Goal: Use online tool/utility: Utilize a website feature to perform a specific function

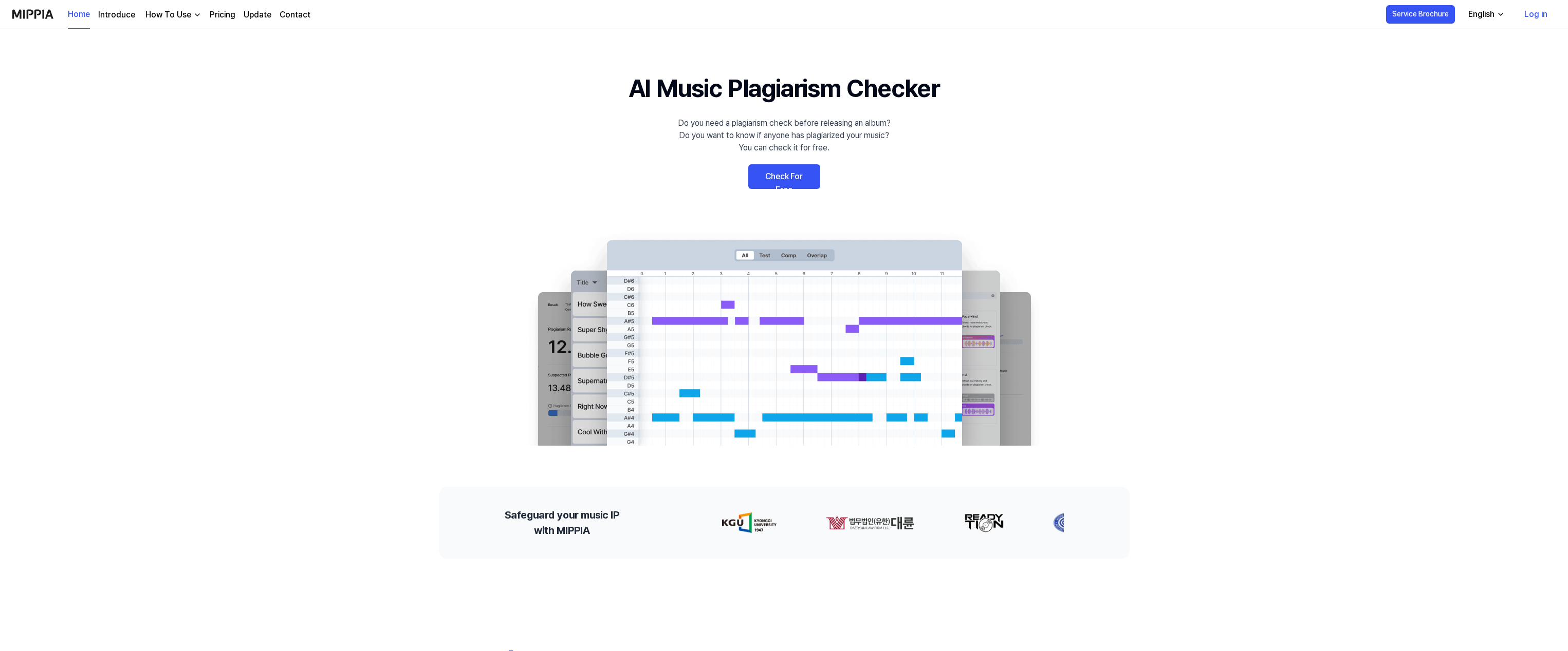
click at [1492, 16] on div "English" at bounding box center [1482, 14] width 31 height 12
click at [1527, 15] on link "Log in" at bounding box center [1535, 14] width 39 height 29
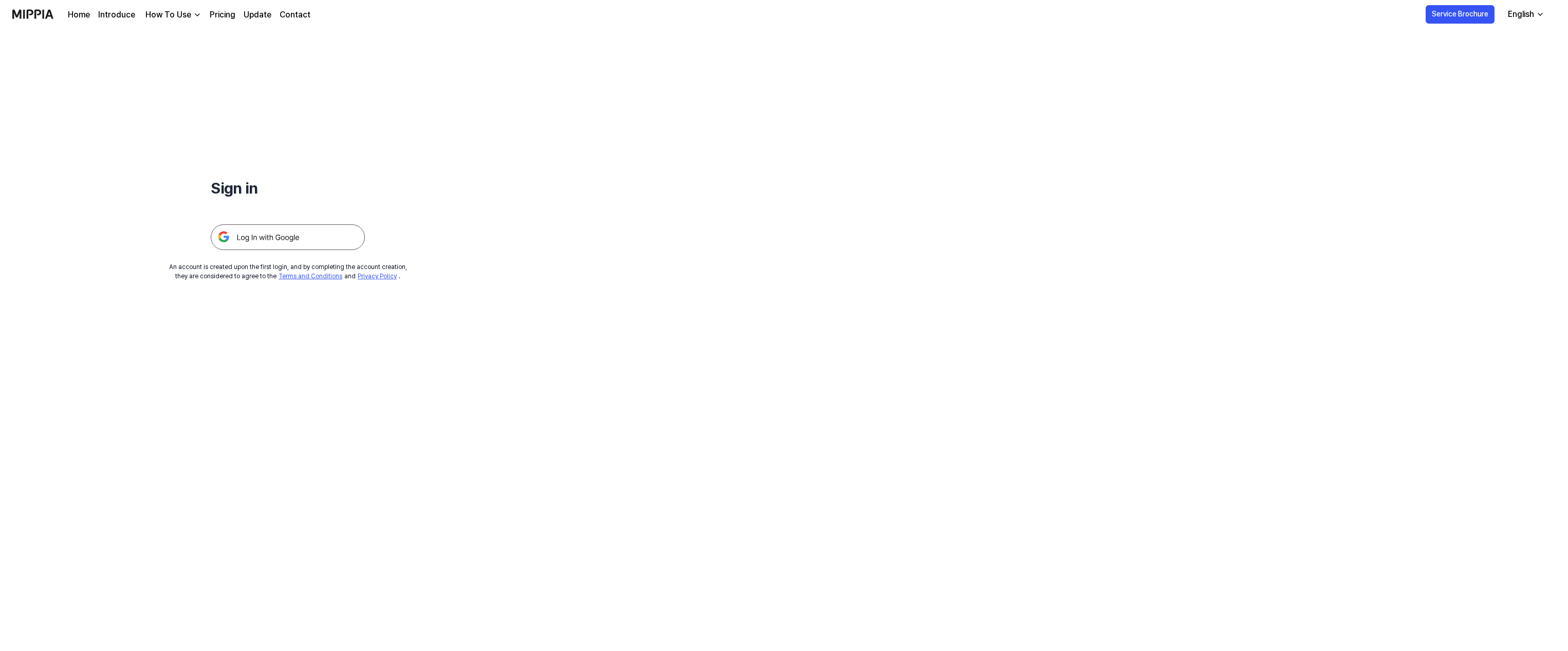
click at [230, 13] on link "Pricing" at bounding box center [222, 14] width 26 height 12
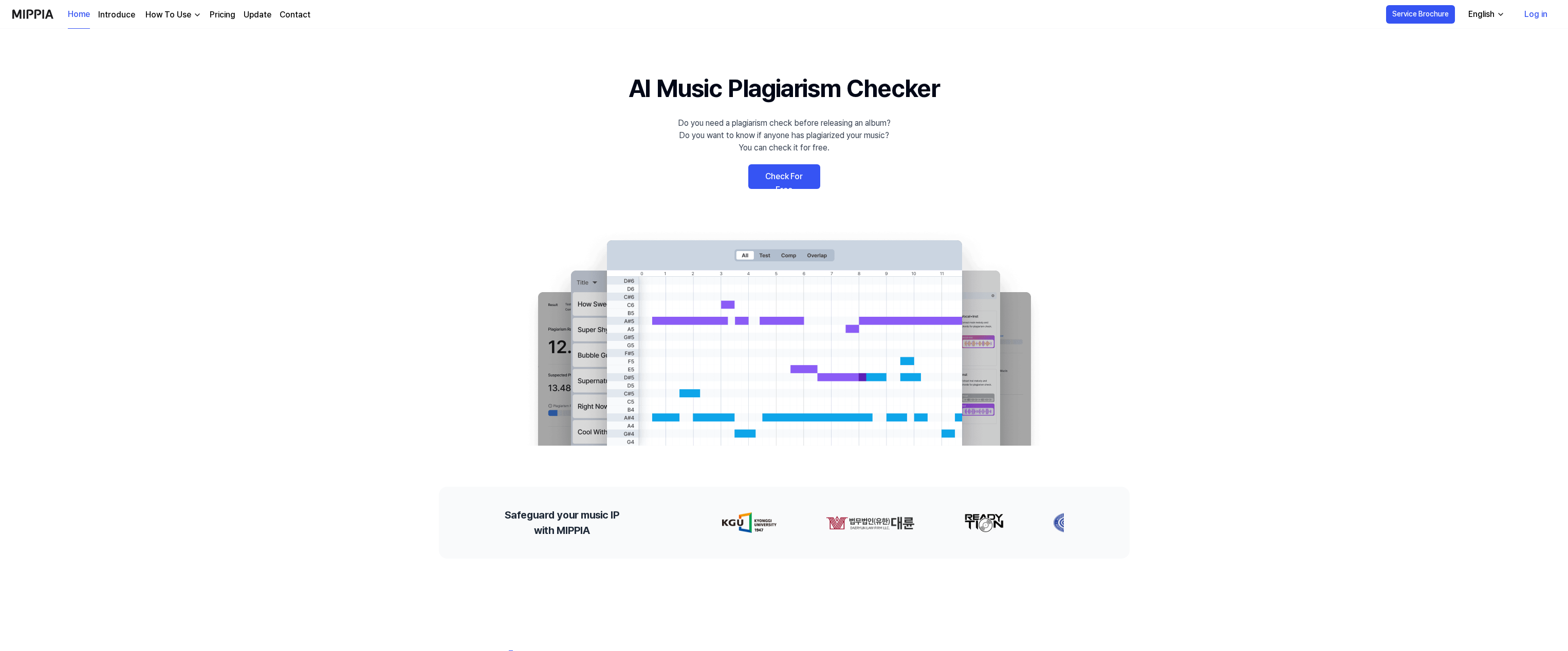
click at [1539, 17] on link "Log in" at bounding box center [1535, 14] width 39 height 29
click at [789, 171] on link "Check For Free" at bounding box center [784, 177] width 72 height 25
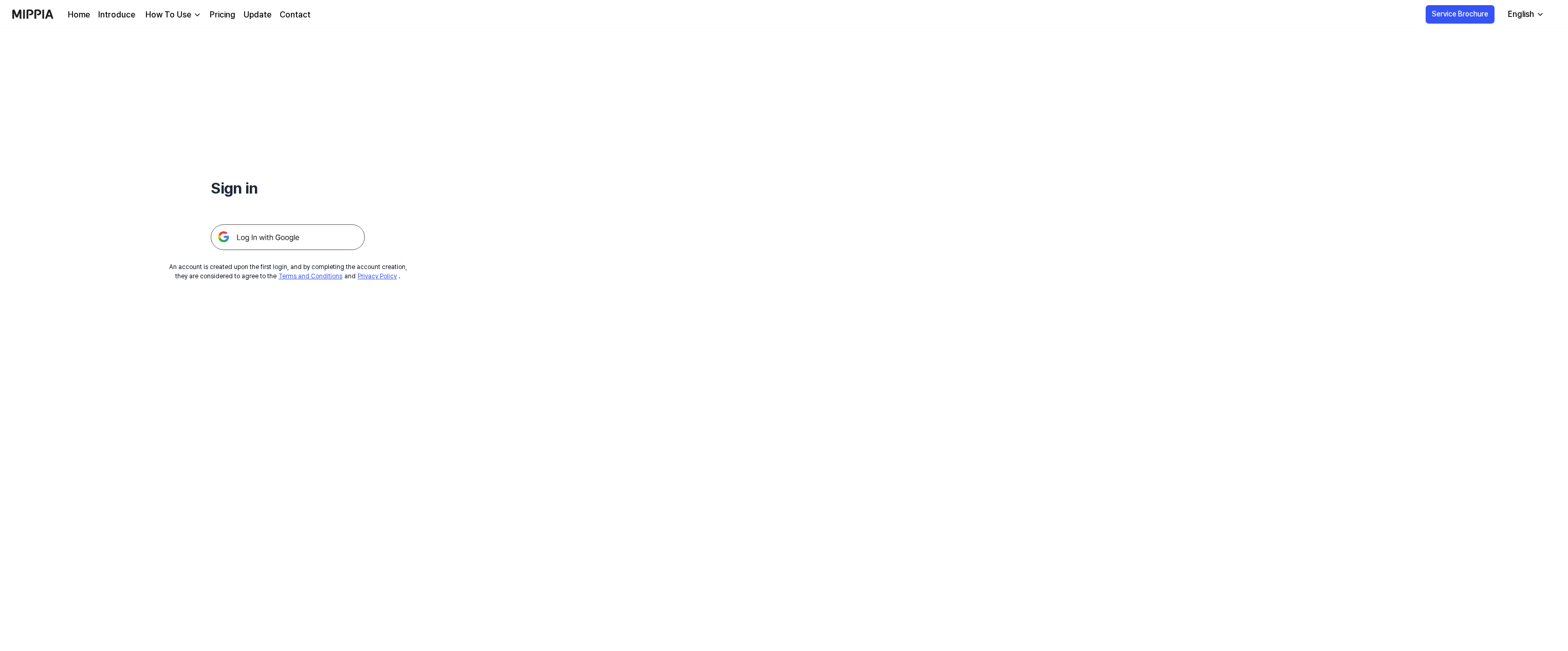
click at [288, 230] on img at bounding box center [287, 237] width 155 height 26
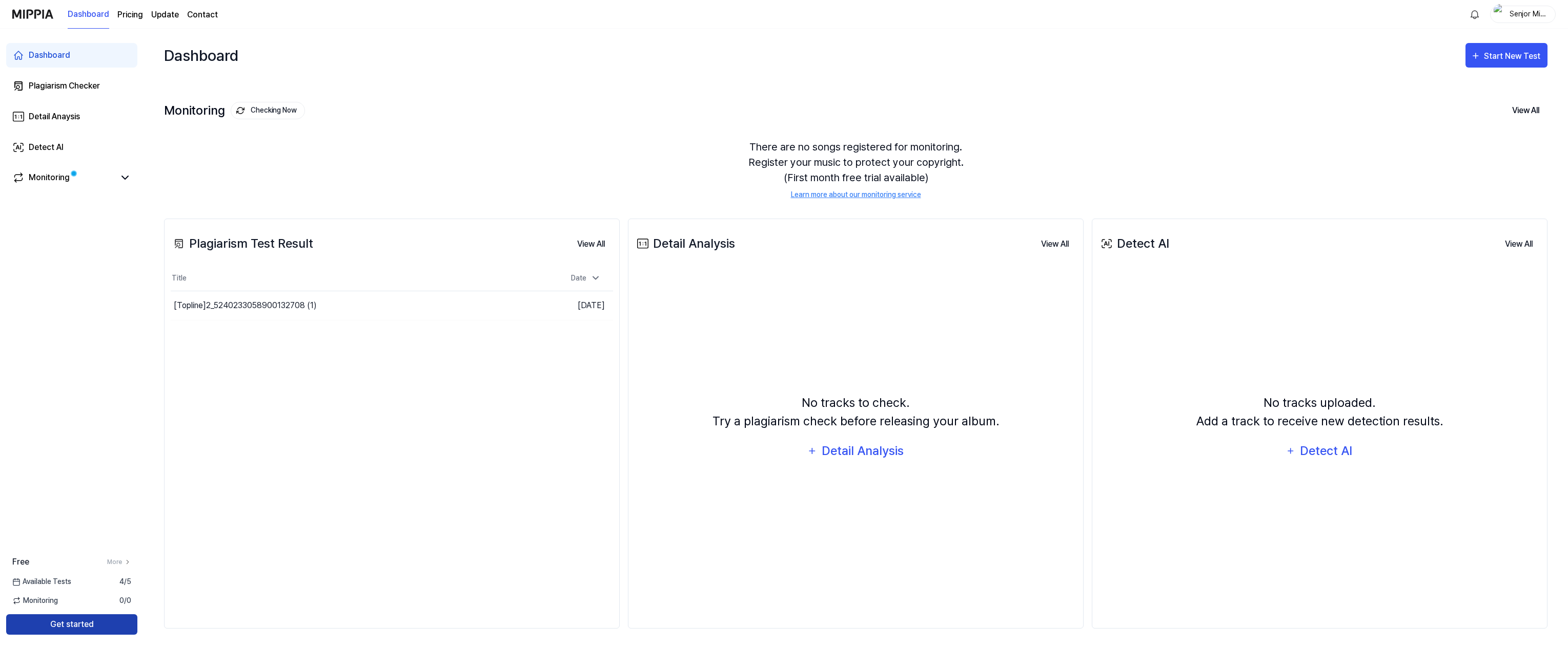
click at [78, 623] on button "Get started" at bounding box center [71, 624] width 131 height 20
click at [1510, 61] on div "Start New Test" at bounding box center [1512, 56] width 58 height 13
click at [1370, 62] on div "Dashboard Start New Test" at bounding box center [855, 56] width 1383 height 54
click at [1482, 54] on div "Start New Test" at bounding box center [1506, 56] width 72 height 13
click at [342, 168] on div "There are no songs registered for monitoring. Register your music to protect yo…" at bounding box center [855, 169] width 1383 height 85
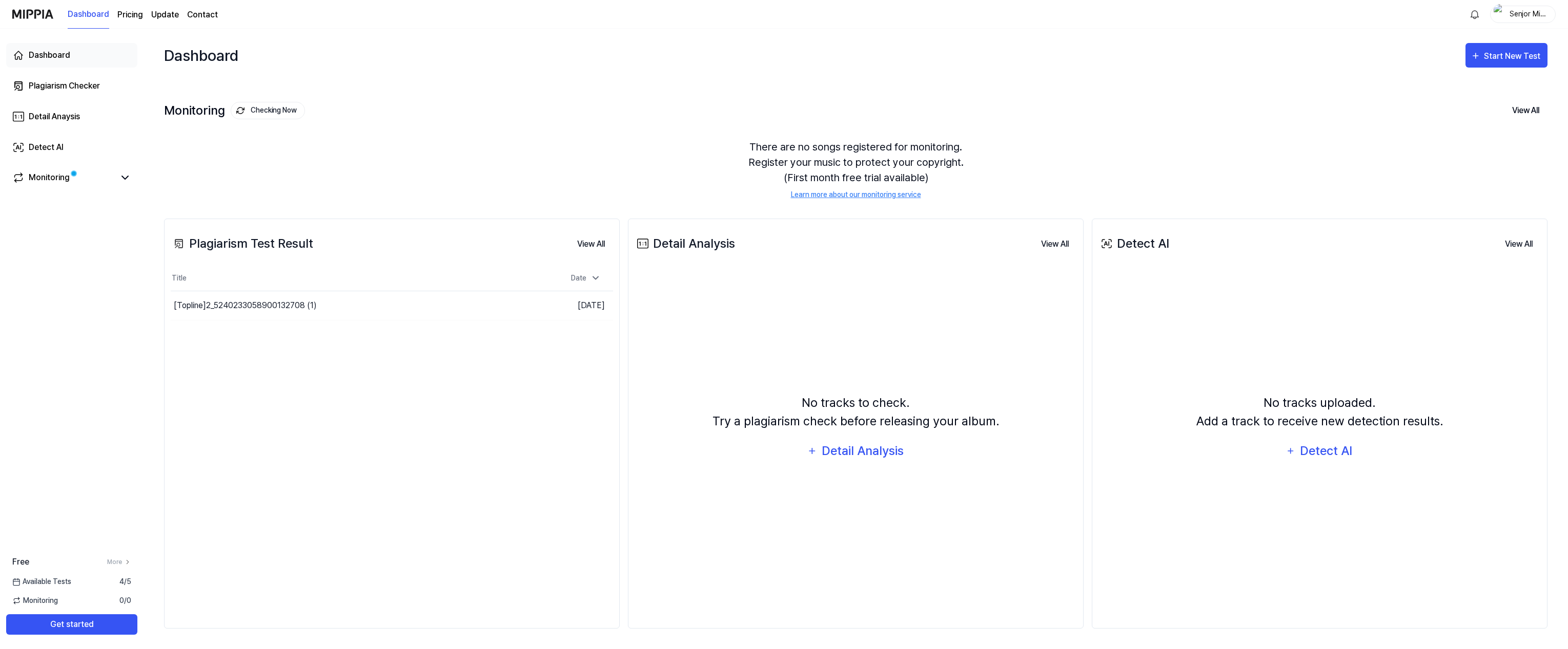
click at [54, 56] on div "Dashboard" at bounding box center [49, 55] width 41 height 12
click at [1312, 452] on div "Detect AI" at bounding box center [1326, 451] width 55 height 19
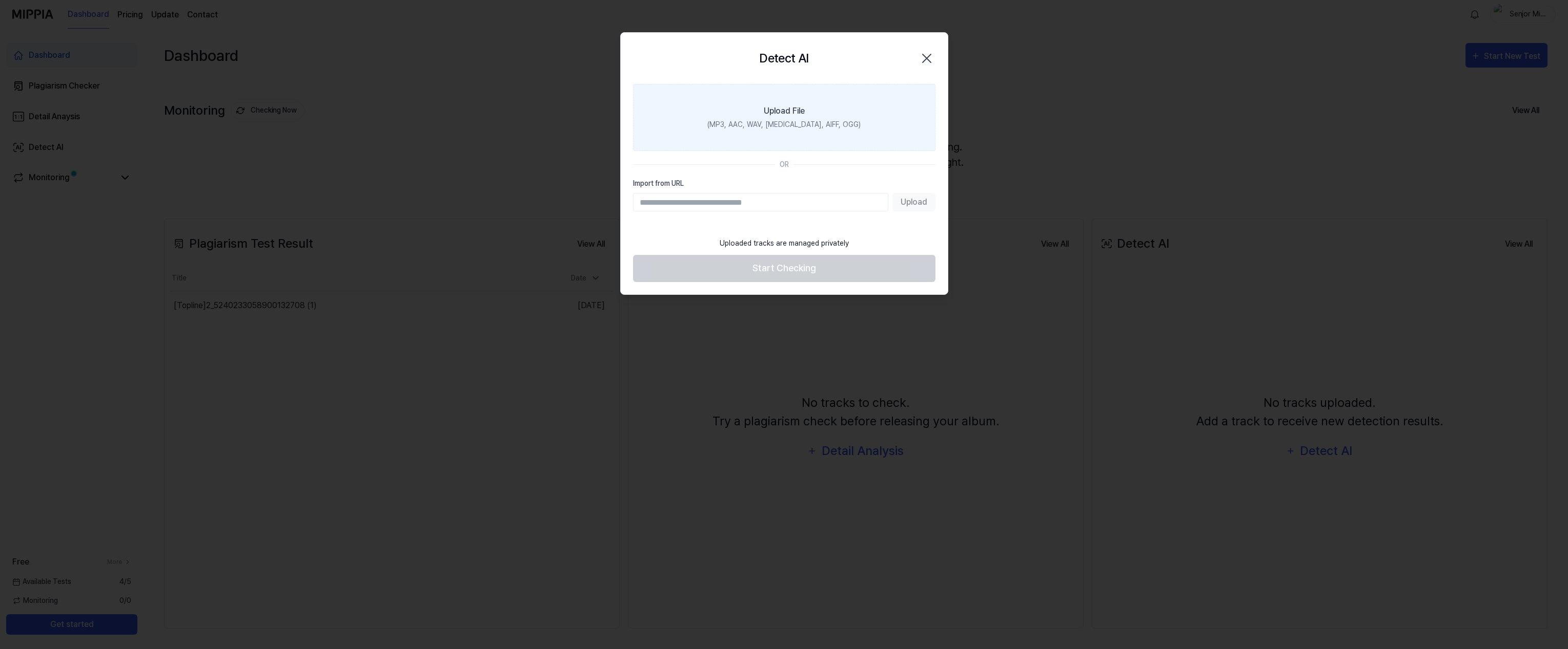
click at [900, 103] on label "Upload File (MP3, AAC, WAV, [MEDICAL_DATA], AIFF, OGG)" at bounding box center [784, 118] width 303 height 67
click at [0, 0] on input "Upload File (MP3, AAC, WAV, [MEDICAL_DATA], AIFF, OGG)" at bounding box center [0, 0] width 0 height 0
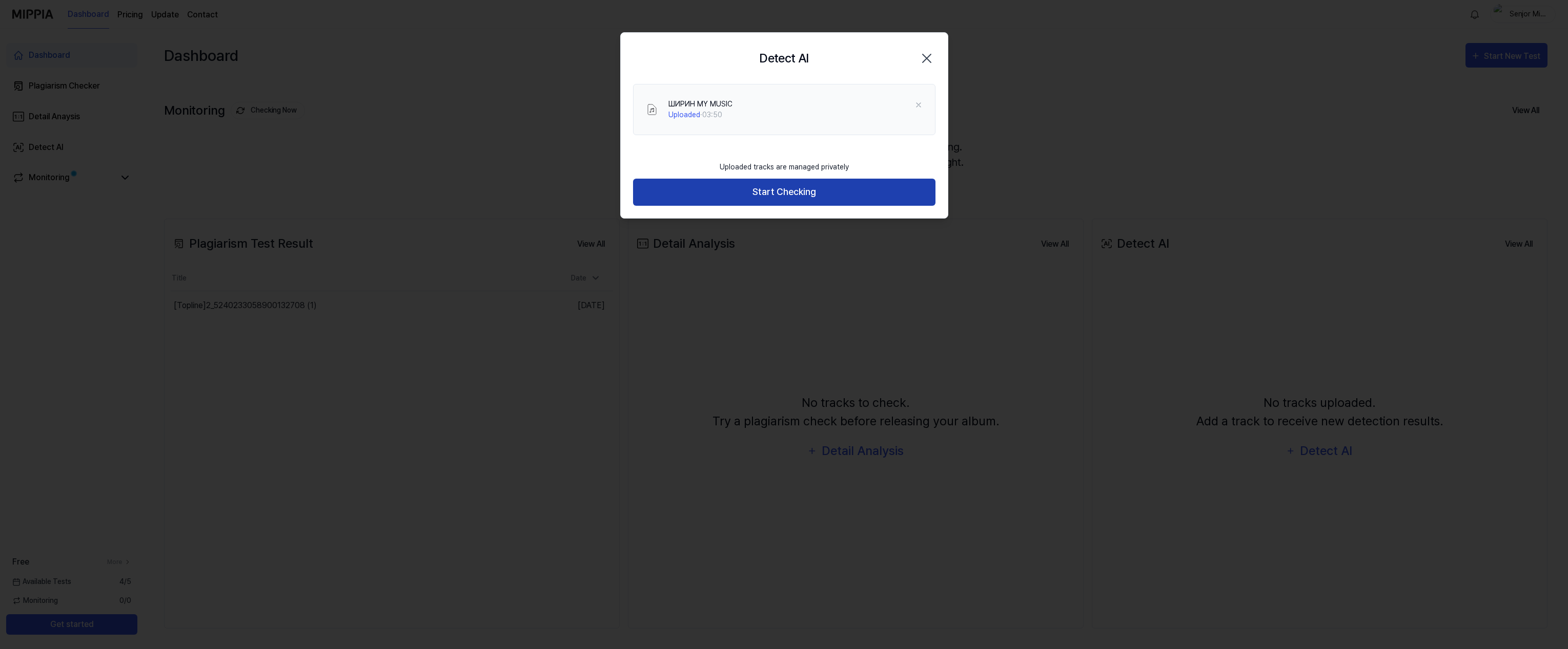
click at [820, 195] on button "Start Checking" at bounding box center [784, 192] width 303 height 27
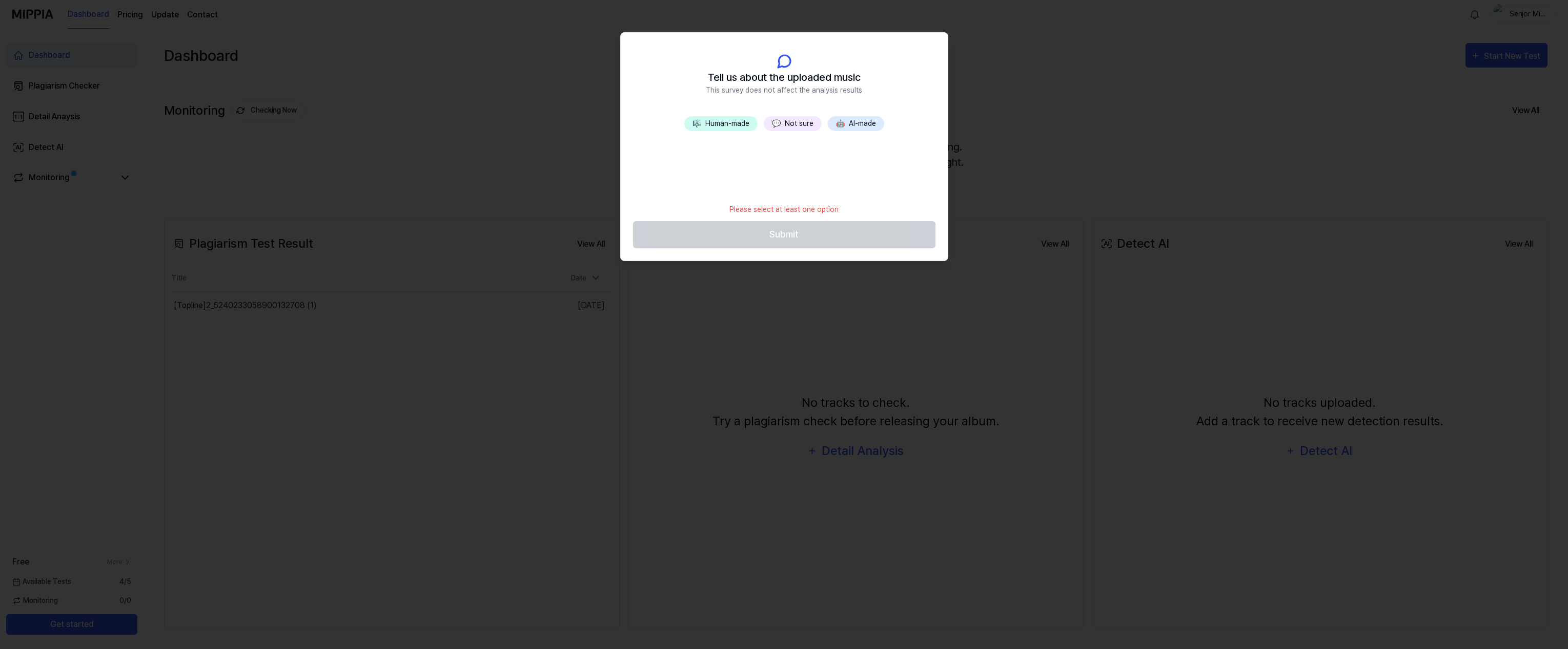
click at [868, 126] on button "🤖 AI-made" at bounding box center [855, 123] width 57 height 15
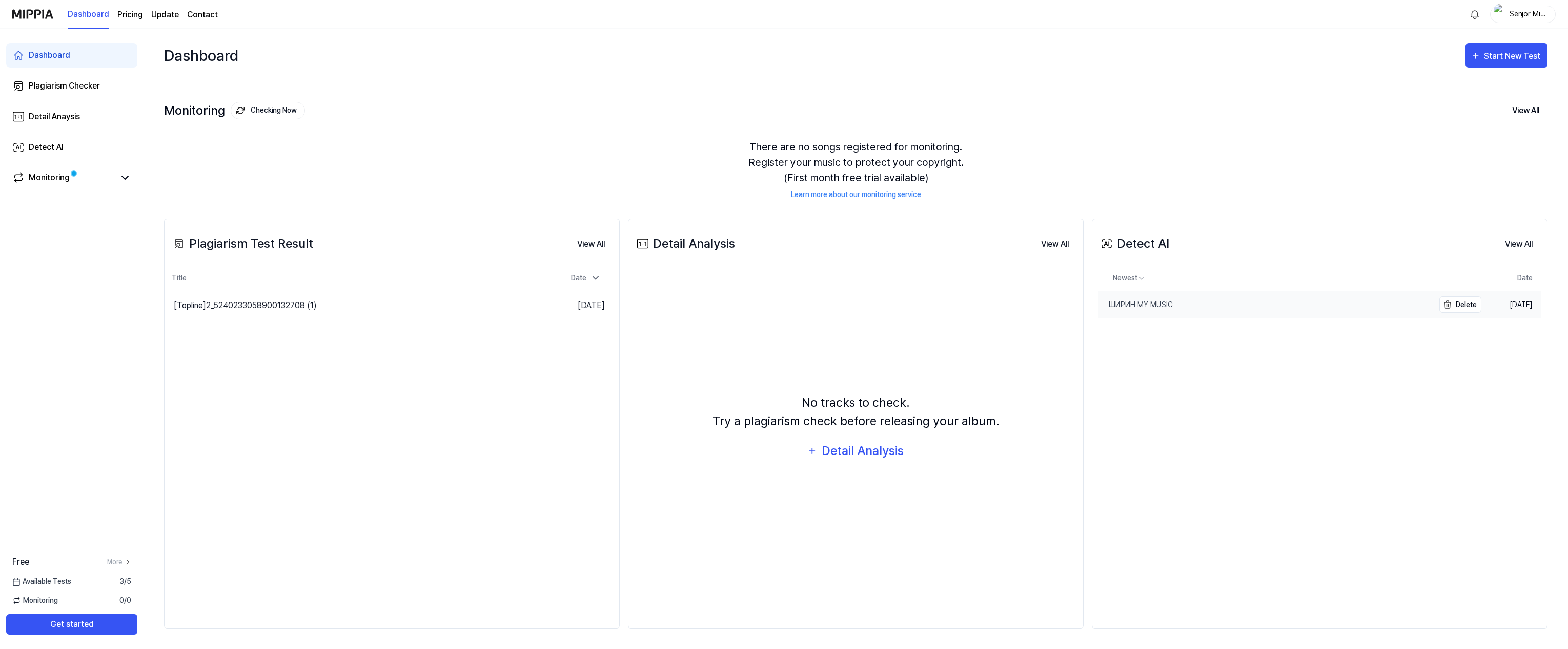
click at [1169, 309] on div "ШИРИН MY MUSIC" at bounding box center [1136, 304] width 75 height 11
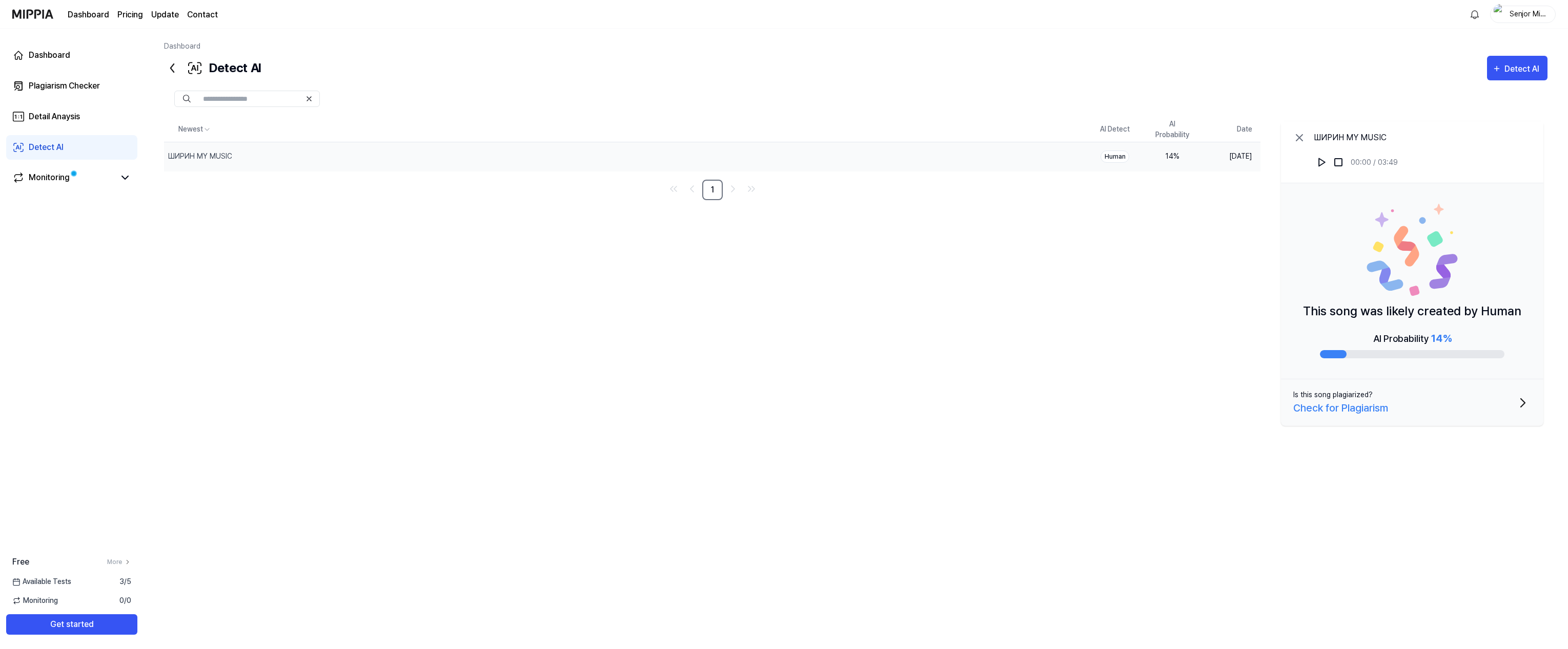
click at [1127, 190] on nav "1" at bounding box center [712, 190] width 1096 height 20
click at [257, 153] on div "ШИРИН MY MUSIC" at bounding box center [600, 157] width 873 height 29
click at [1181, 156] on div "14 %" at bounding box center [1171, 156] width 41 height 11
click at [93, 123] on link "Detail Anaysis" at bounding box center [71, 117] width 131 height 25
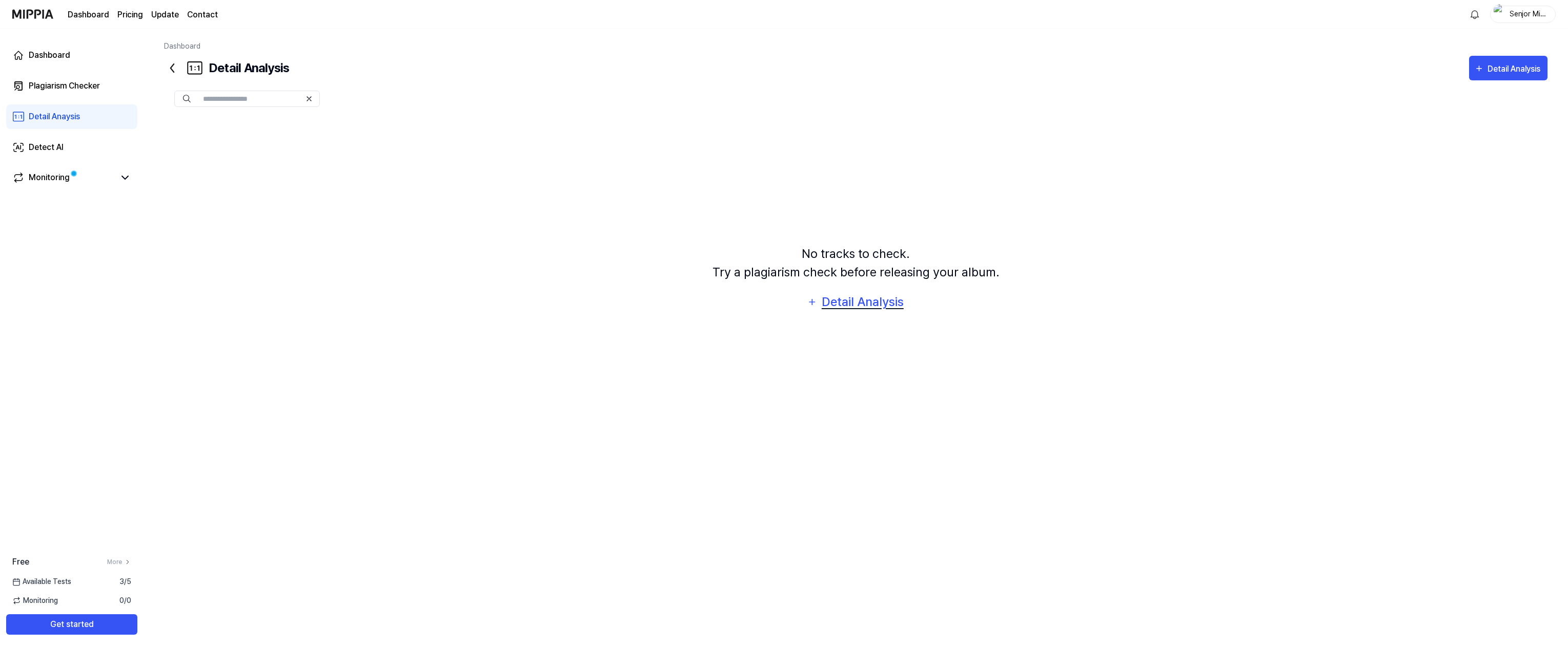
click at [872, 305] on div "Detail Analysis" at bounding box center [862, 302] width 83 height 19
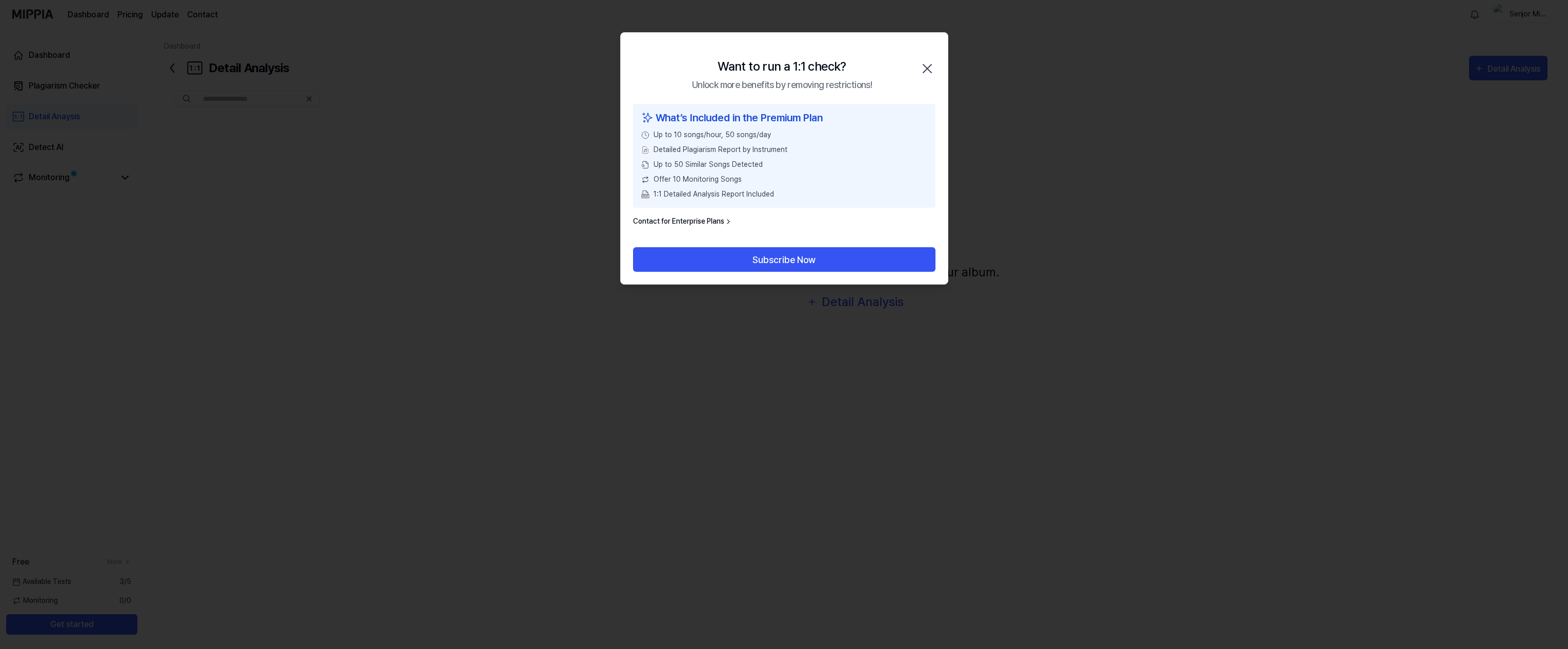
click at [929, 69] on icon "button" at bounding box center [926, 68] width 16 height 16
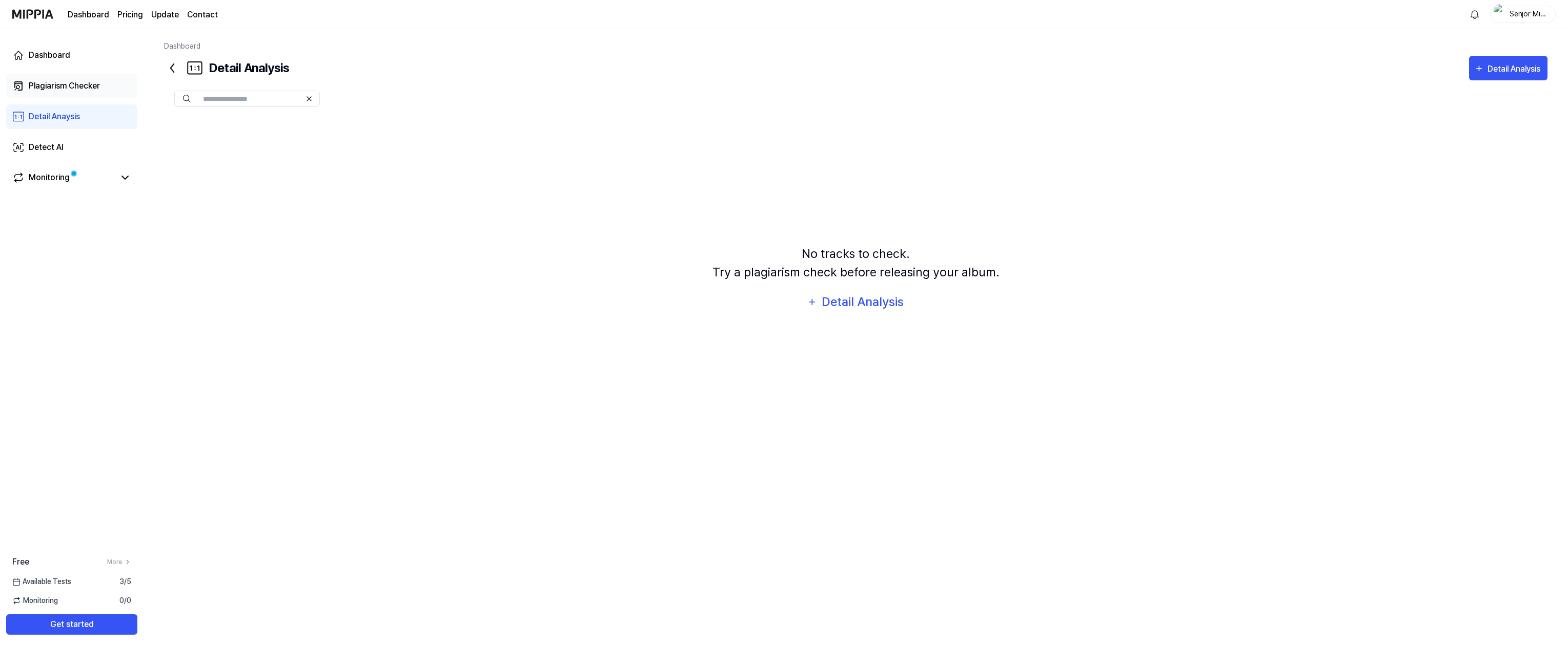
click at [84, 91] on div "Plagiarism Checker" at bounding box center [64, 85] width 71 height 12
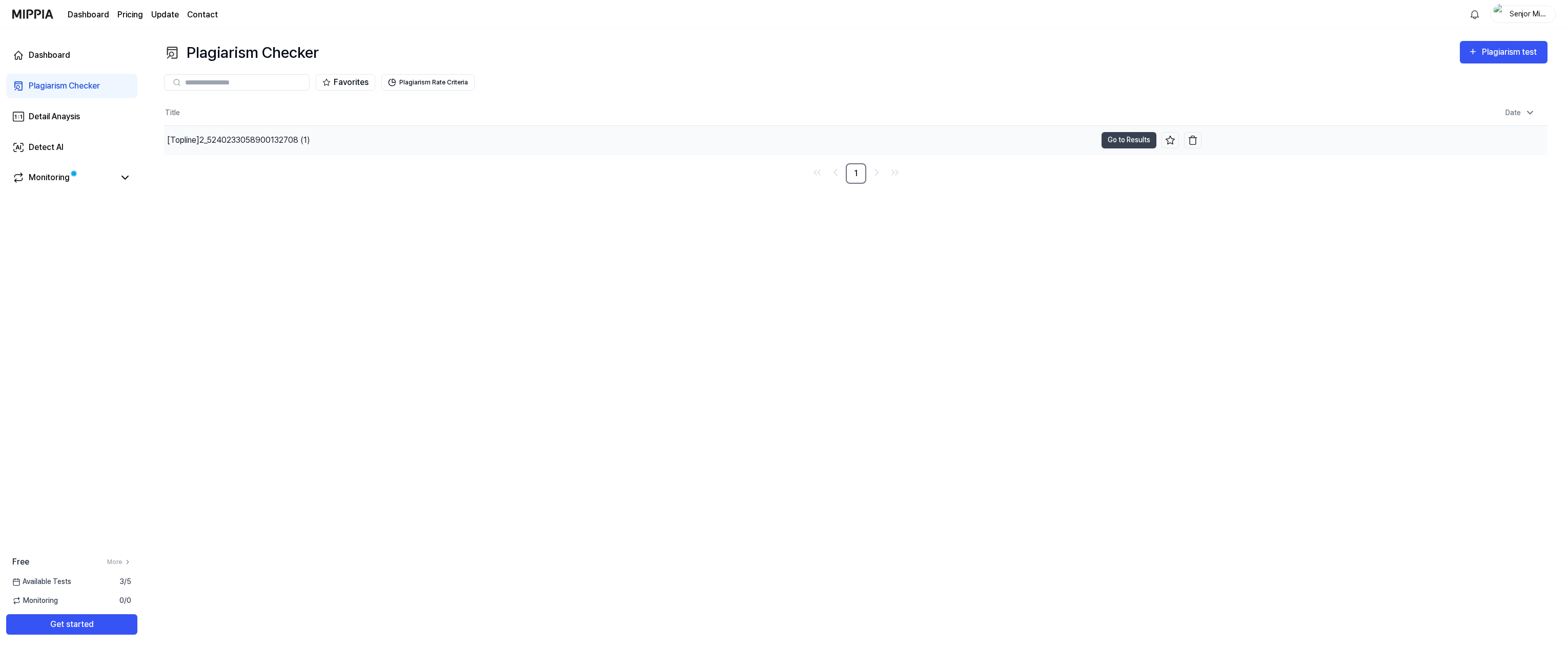
click at [284, 142] on div "[Topline] 2_5240233058900132708 (1)" at bounding box center [238, 140] width 143 height 12
click at [1120, 142] on button "Go to Results" at bounding box center [1128, 140] width 55 height 16
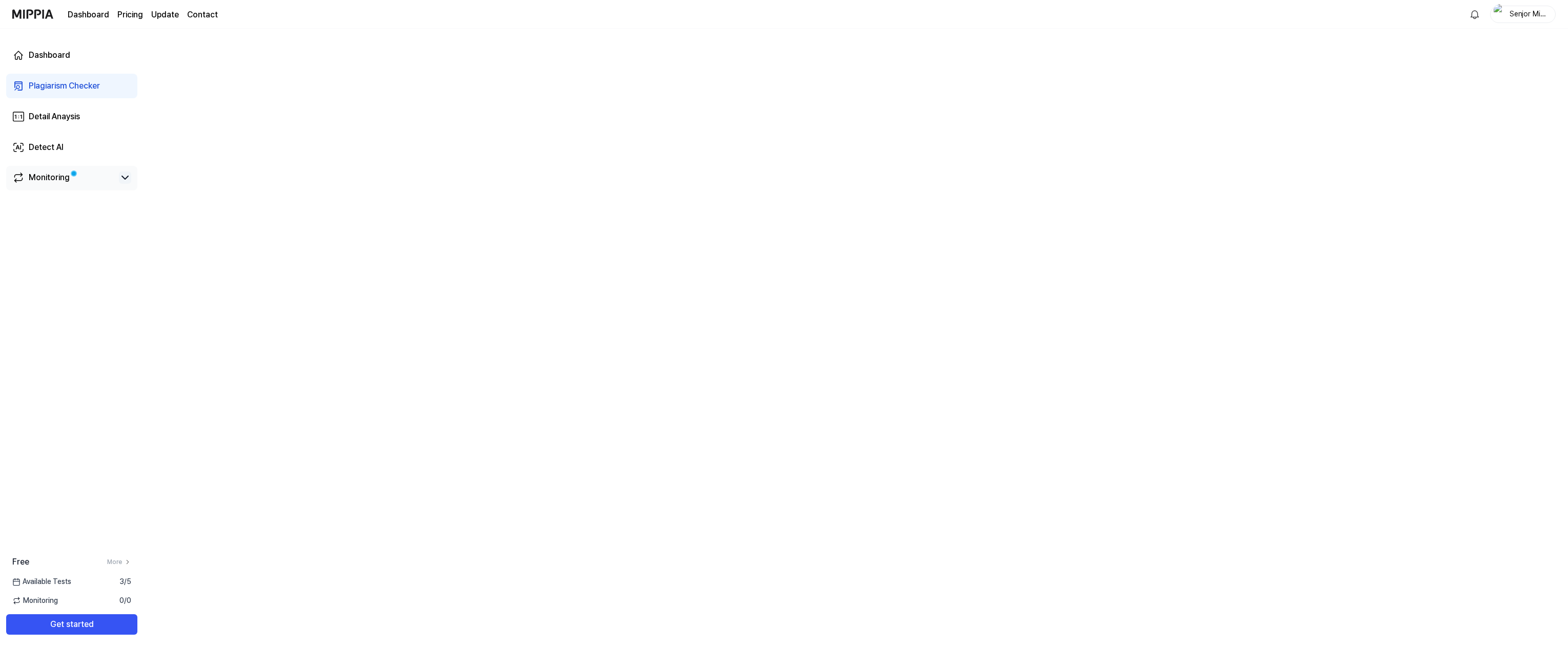
click at [127, 179] on icon at bounding box center [125, 177] width 12 height 12
click at [65, 57] on div "Dashboard" at bounding box center [49, 55] width 41 height 12
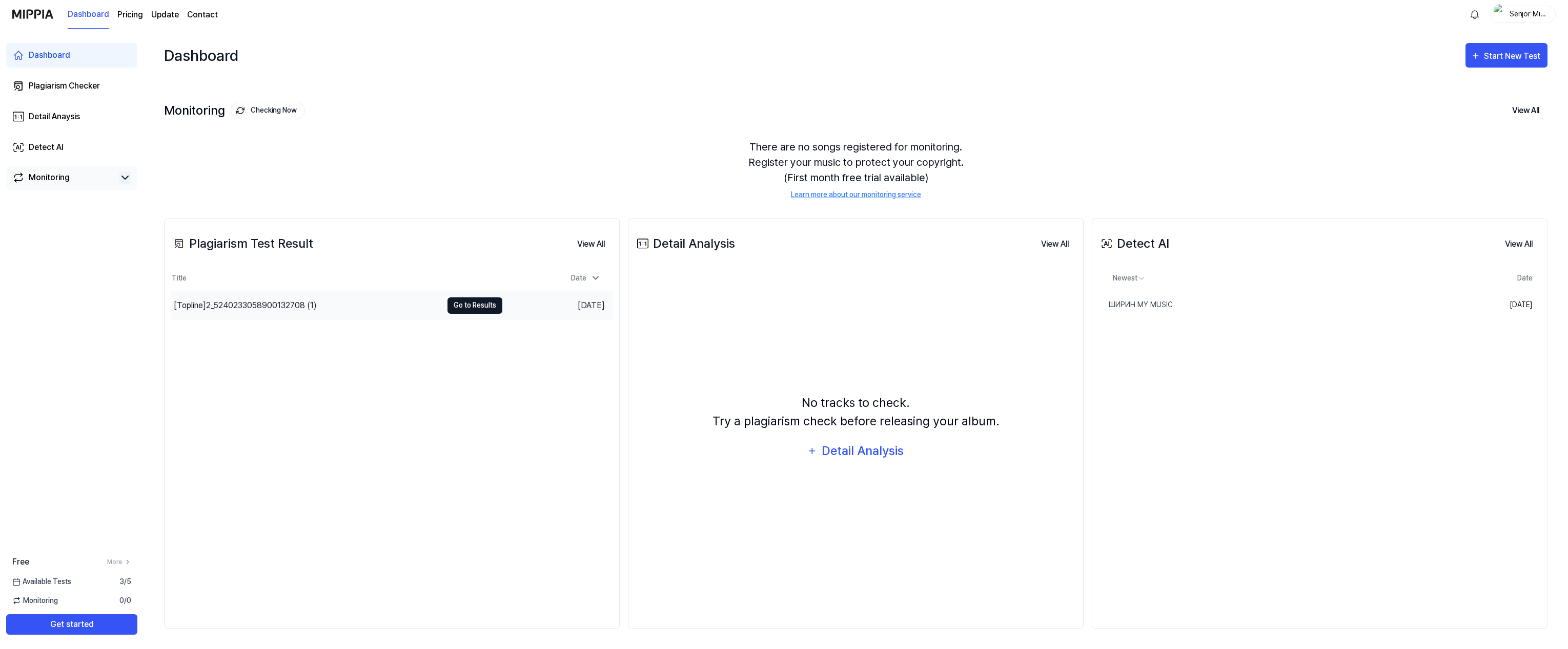
click at [479, 308] on button "Go to Results" at bounding box center [474, 305] width 55 height 16
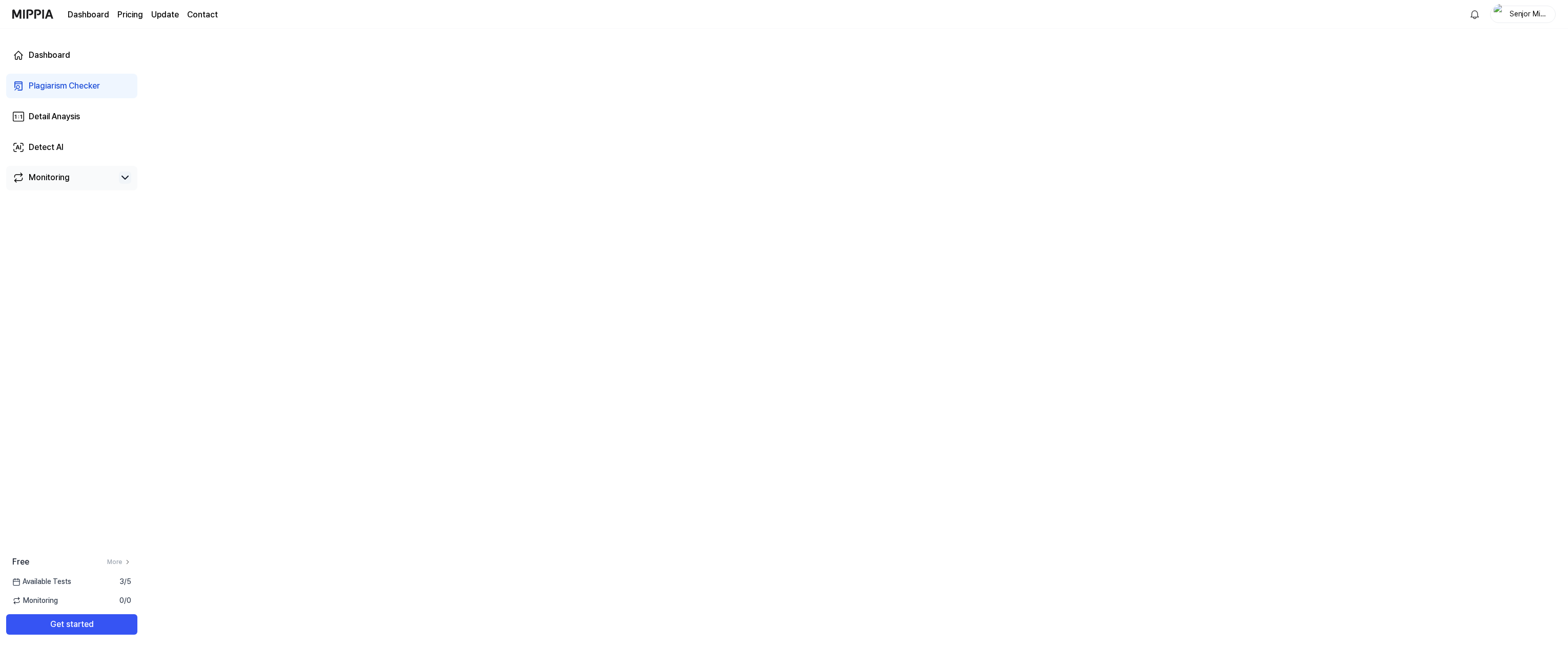
click at [125, 176] on icon at bounding box center [125, 177] width 12 height 12
click at [67, 56] on div "Dashboard" at bounding box center [49, 55] width 41 height 12
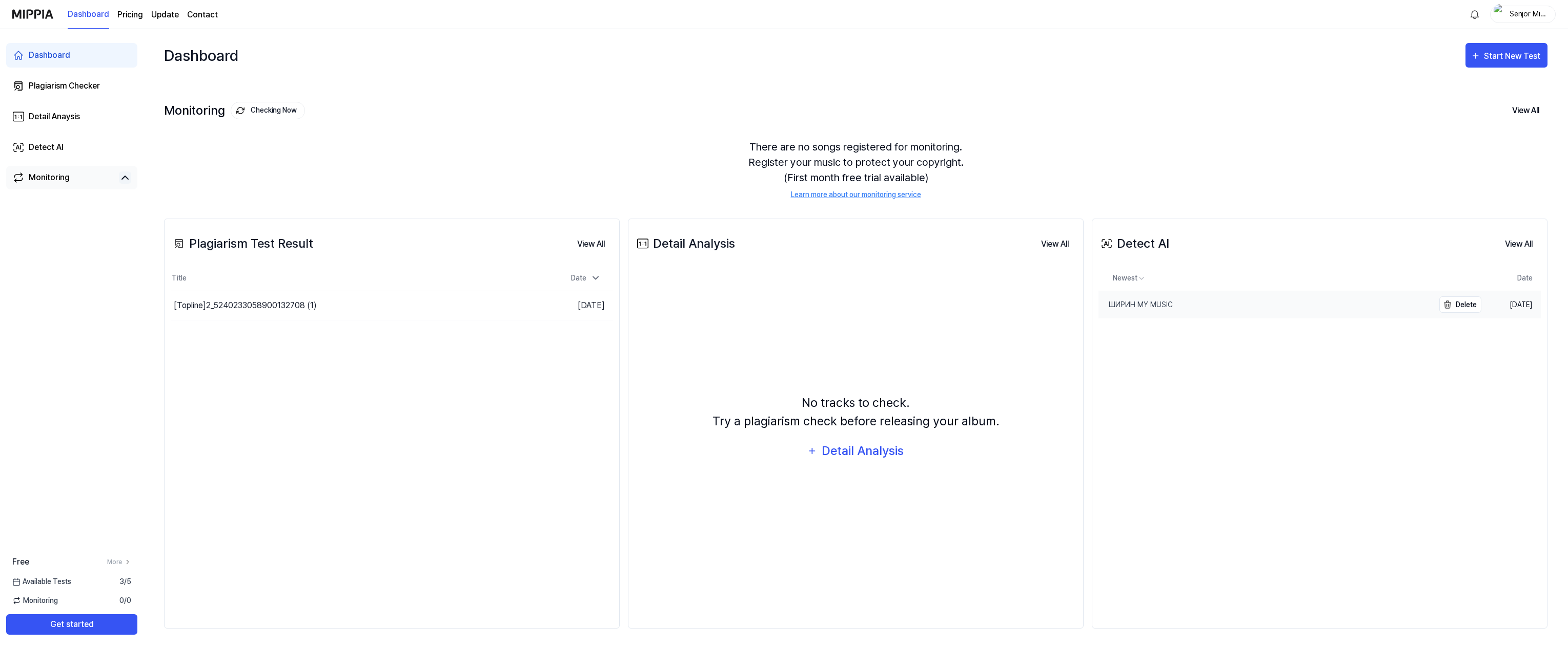
click at [1166, 303] on div "ШИРИН MY MUSIC" at bounding box center [1136, 304] width 75 height 11
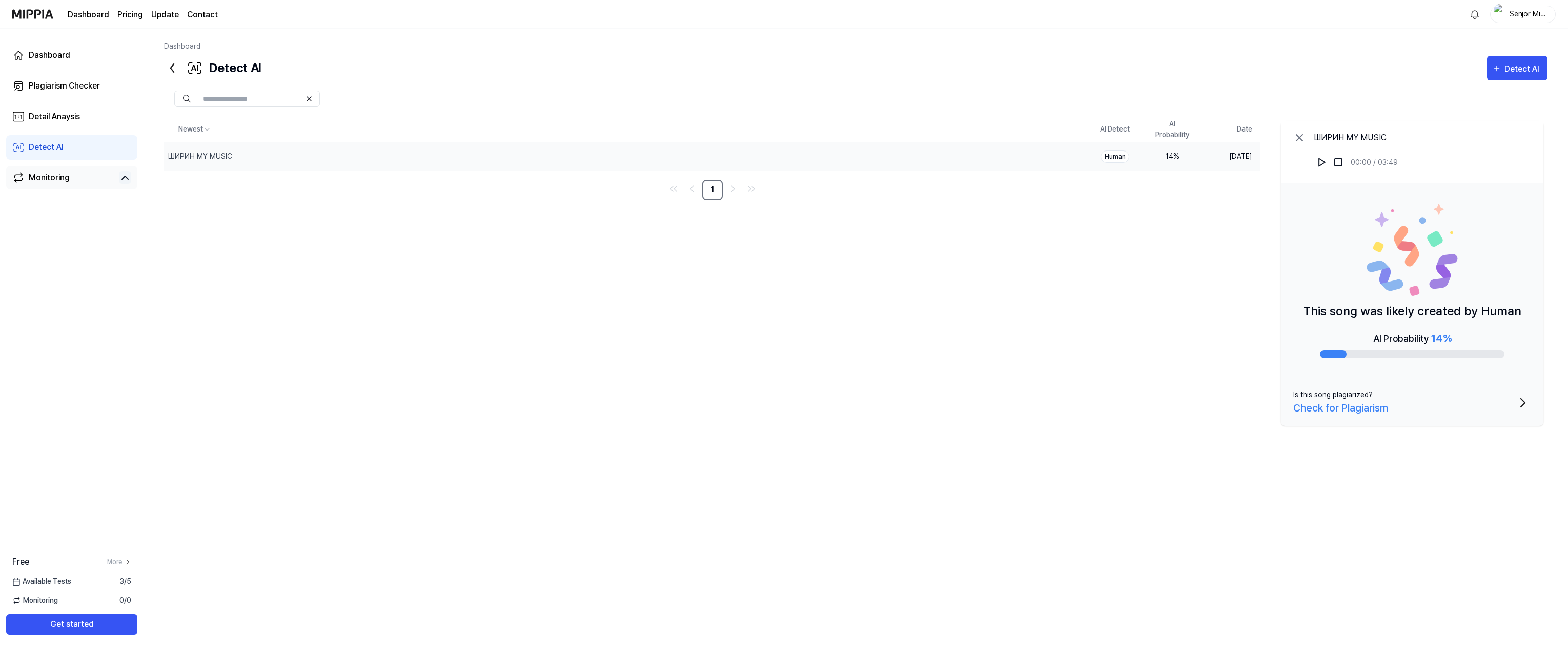
click at [1387, 413] on div "Check for Plagiarism" at bounding box center [1340, 408] width 95 height 15
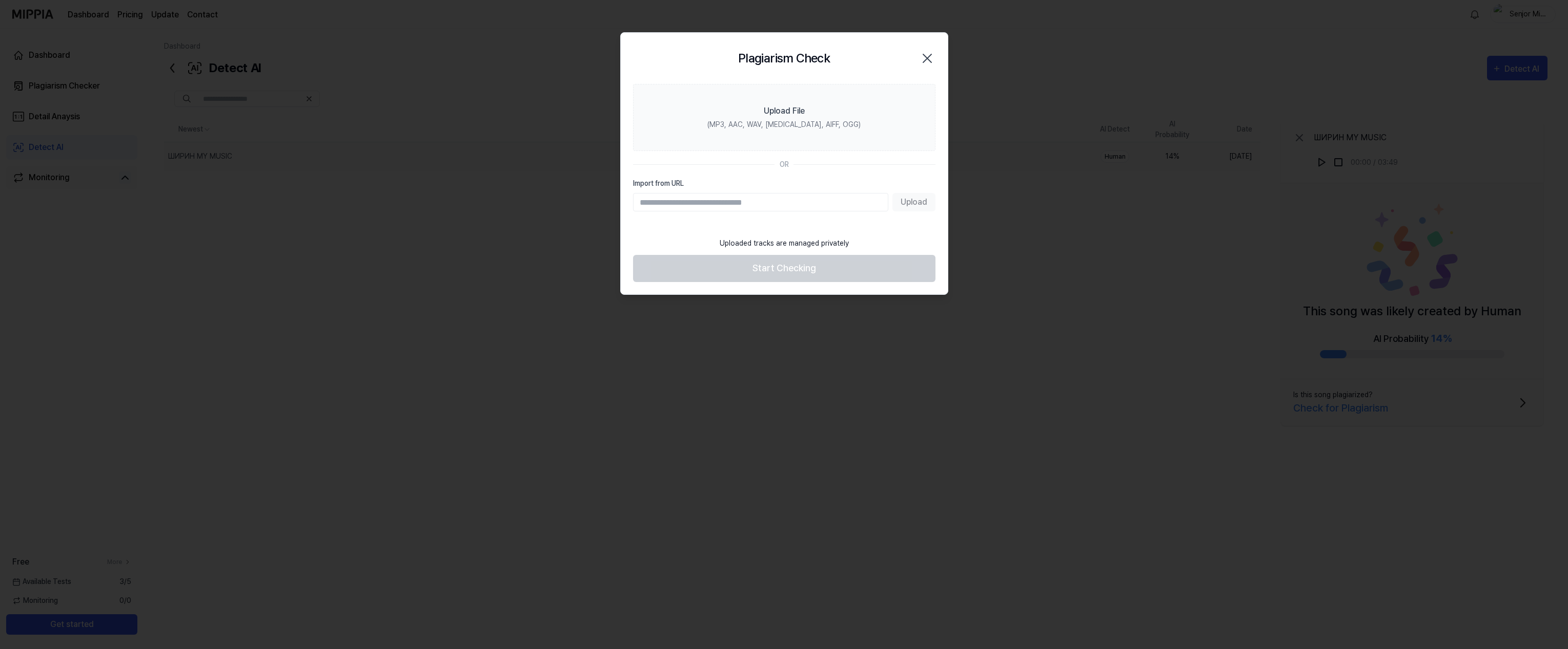
click at [930, 53] on icon "button" at bounding box center [926, 57] width 16 height 16
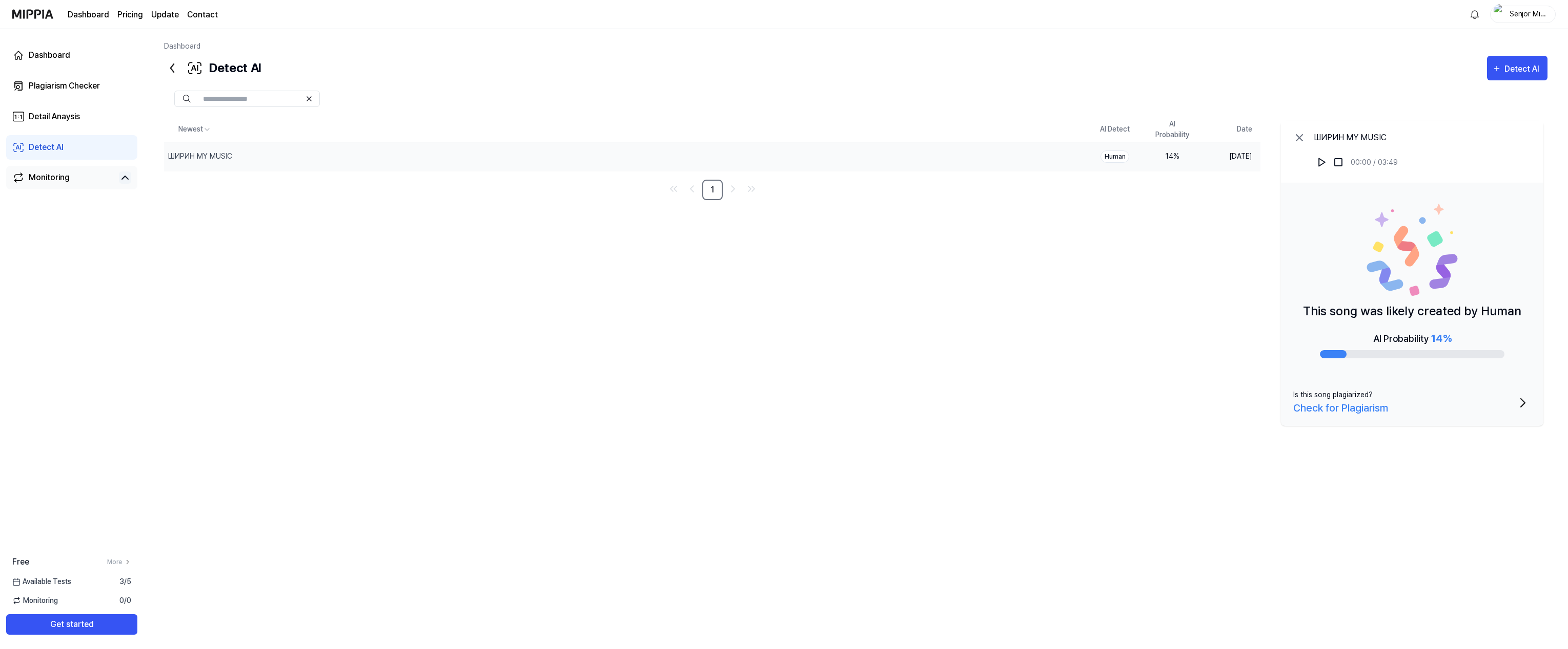
click at [1357, 306] on p "This song was likely created by Human" at bounding box center [1412, 311] width 218 height 18
click at [1431, 318] on p "This song was likely created by Human" at bounding box center [1412, 311] width 218 height 18
click at [1230, 158] on td "[DATE]" at bounding box center [1231, 156] width 59 height 29
click at [202, 155] on div "ШИРИН MY MUSIC" at bounding box center [199, 156] width 64 height 11
click at [99, 116] on link "Detail Anaysis" at bounding box center [71, 117] width 131 height 25
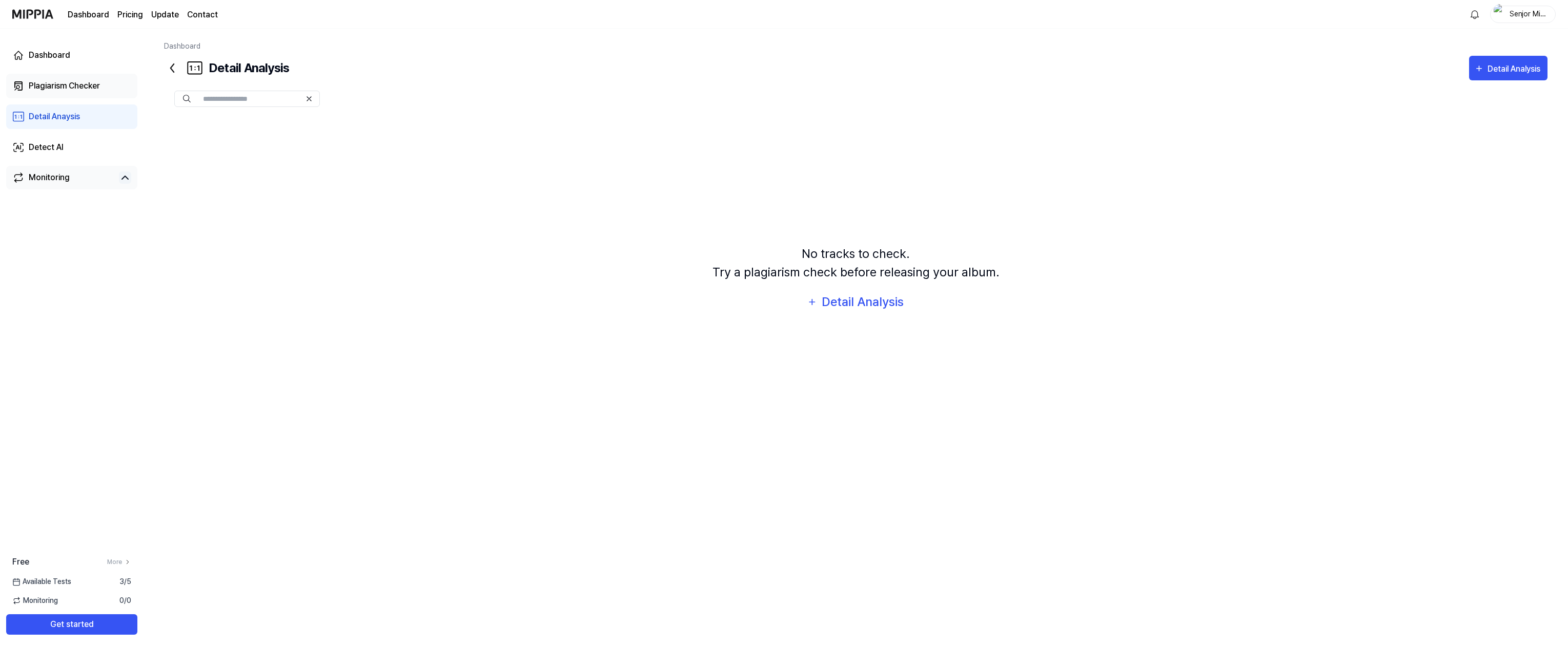
click at [80, 87] on div "Plagiarism Checker" at bounding box center [64, 85] width 71 height 12
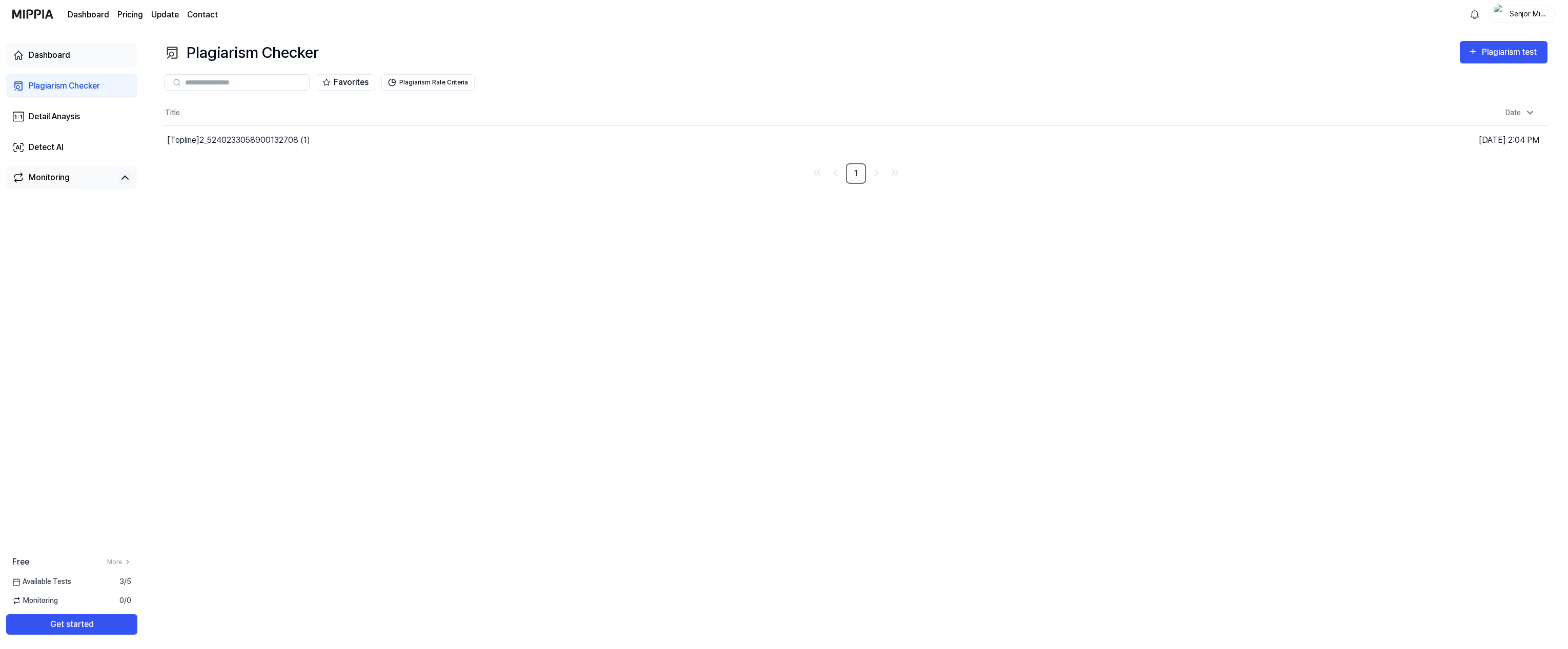
click at [42, 53] on div "Dashboard" at bounding box center [49, 55] width 41 height 12
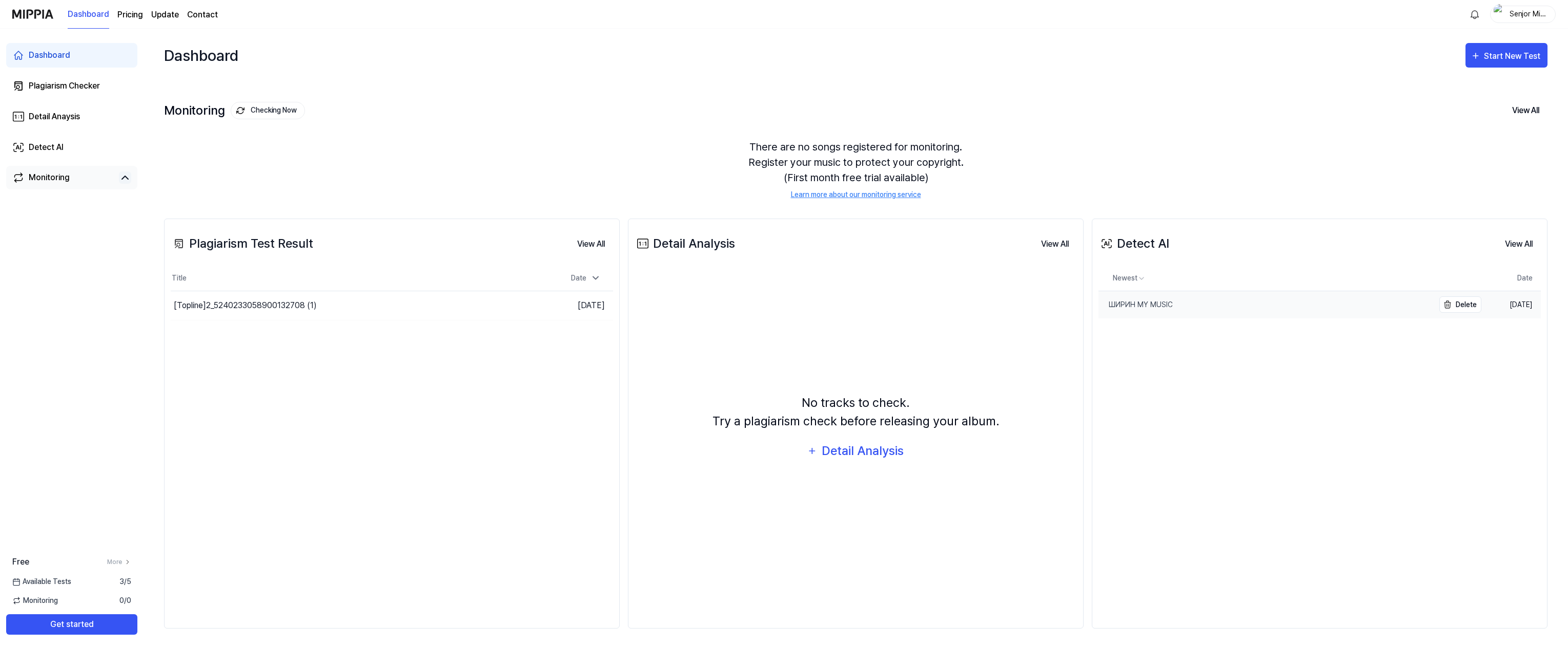
click at [1143, 302] on div "ШИРИН MY MUSIC" at bounding box center [1136, 304] width 75 height 11
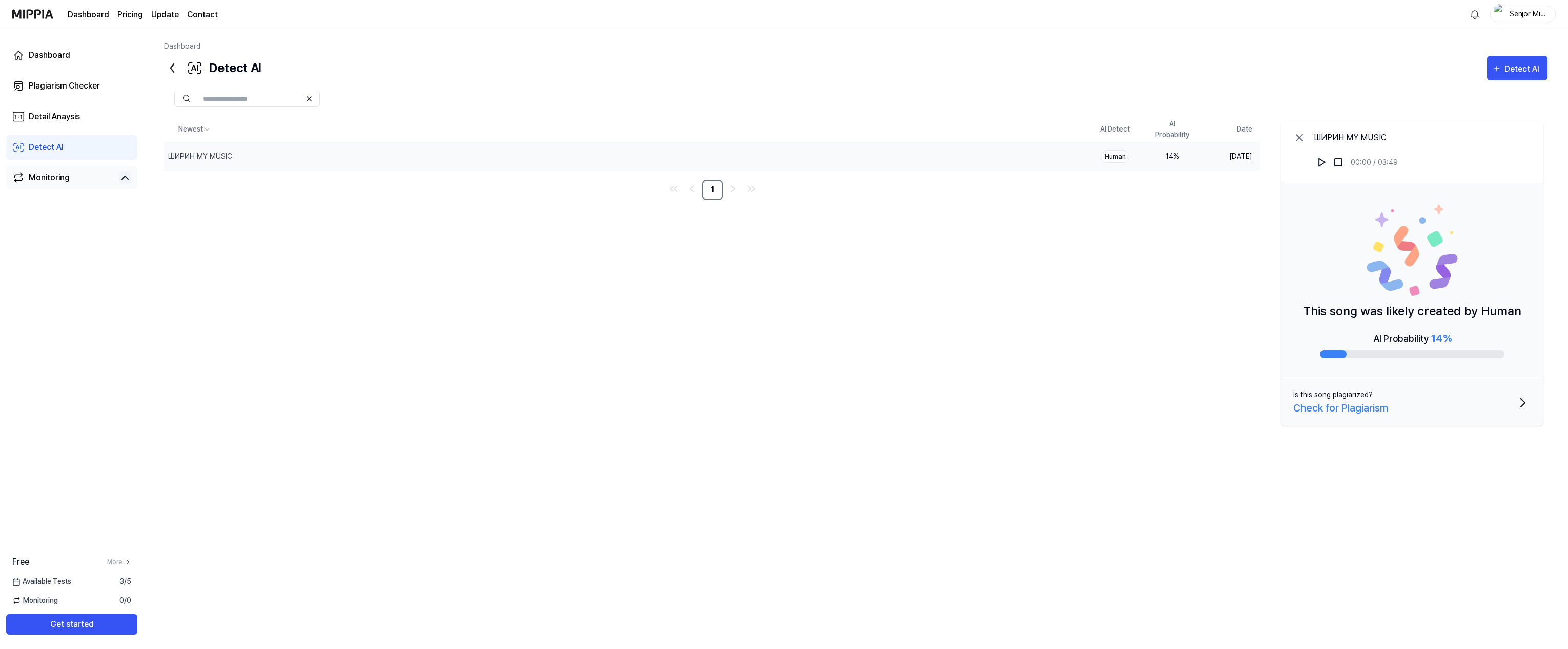
click at [1375, 412] on div "Check for Plagiarism" at bounding box center [1340, 408] width 95 height 15
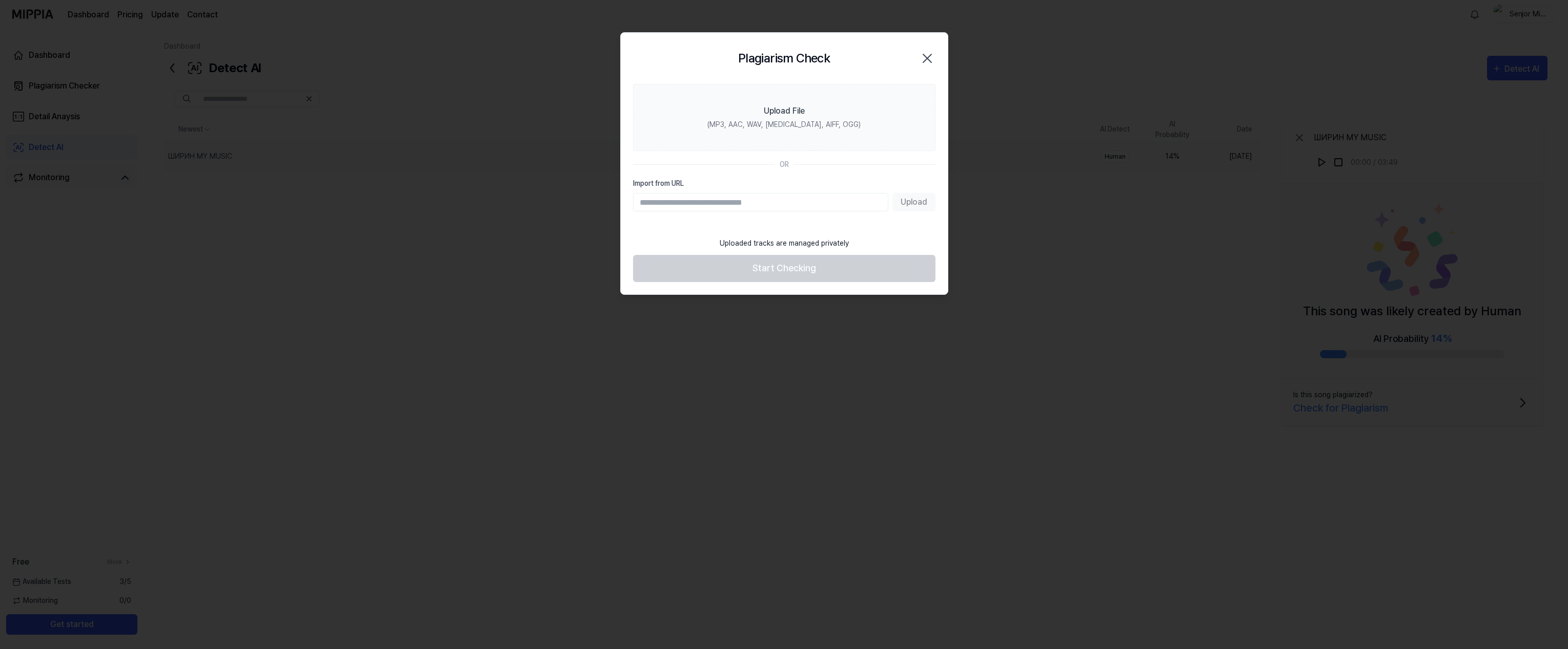
click at [933, 54] on icon "button" at bounding box center [926, 57] width 16 height 16
